Goal: Find specific page/section: Find specific page/section

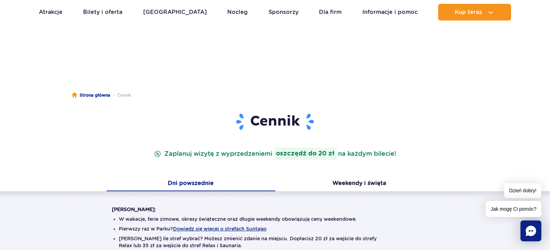
scroll to position [177, 0]
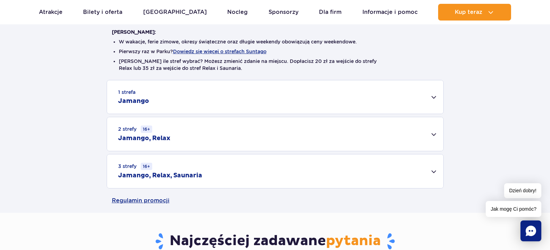
click at [436, 100] on div "1 strefa Jamango" at bounding box center [275, 96] width 336 height 33
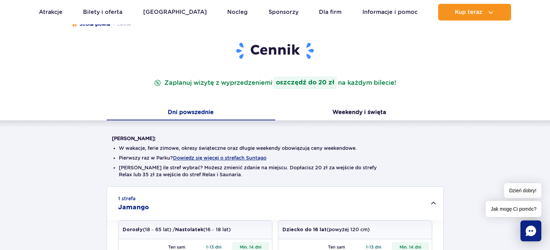
scroll to position [0, 0]
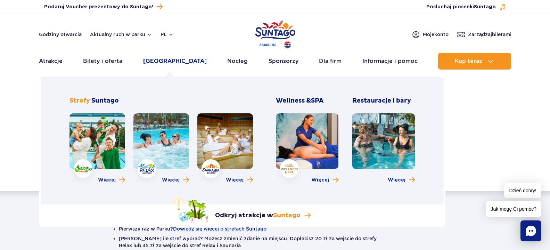
click at [160, 64] on link "[GEOGRAPHIC_DATA]" at bounding box center [175, 61] width 64 height 17
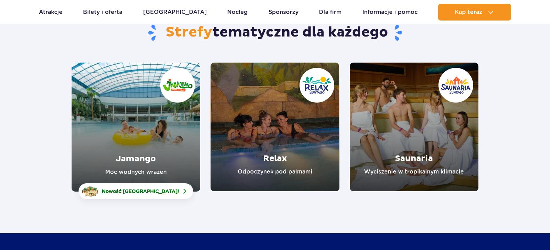
click at [117, 141] on link "Jamango" at bounding box center [136, 127] width 129 height 129
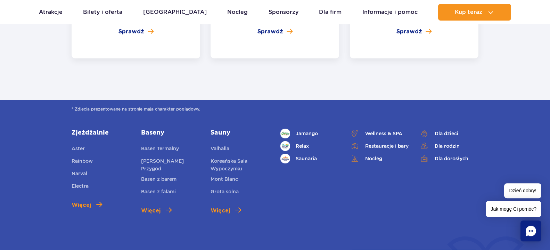
scroll to position [1701, 0]
